Goal: Transaction & Acquisition: Subscribe to service/newsletter

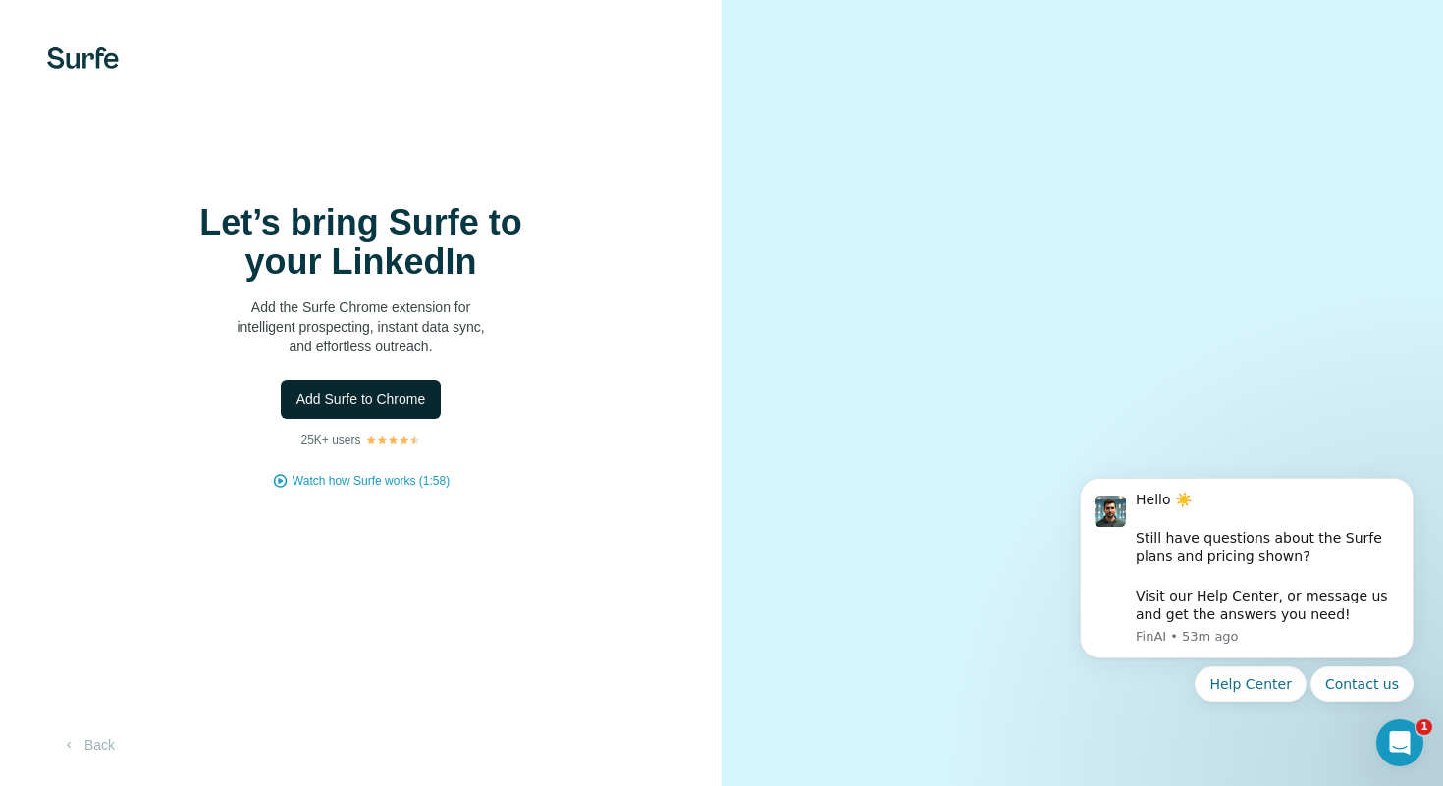
click at [378, 399] on span "Add Surfe to Chrome" at bounding box center [361, 400] width 130 height 20
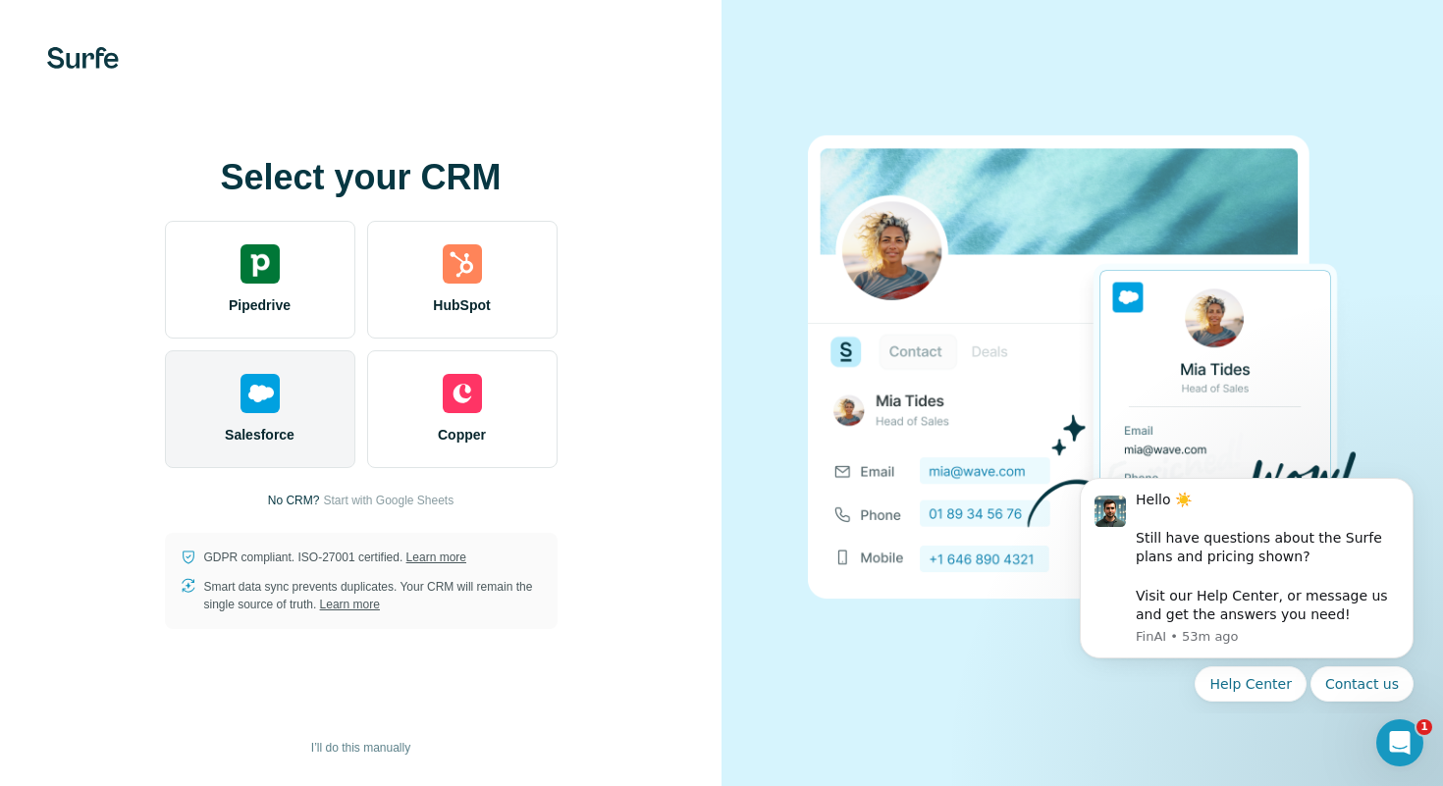
click at [284, 380] on div "Salesforce" at bounding box center [260, 409] width 190 height 118
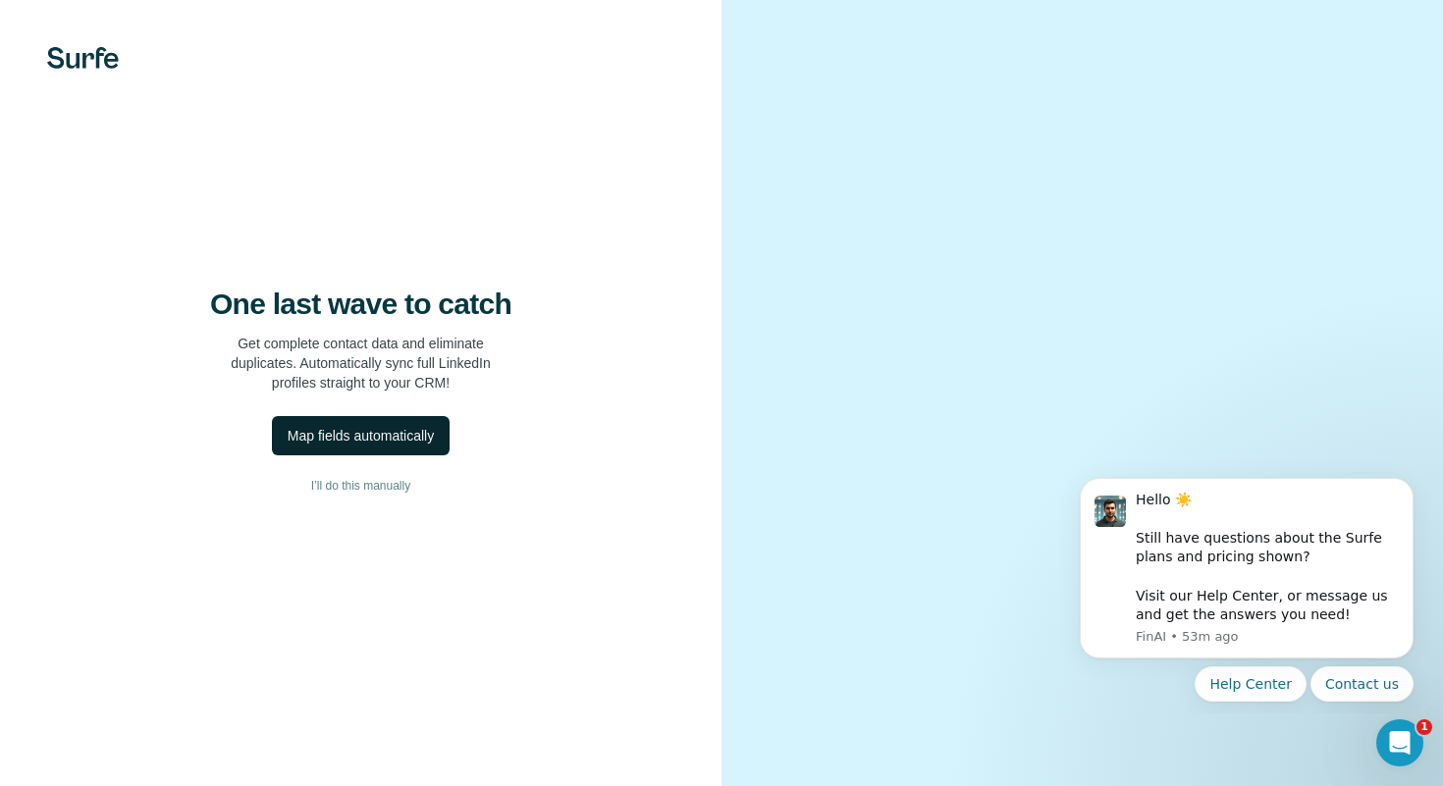
click at [400, 433] on div "Map fields automatically" at bounding box center [361, 436] width 146 height 20
